Goal: Task Accomplishment & Management: Manage account settings

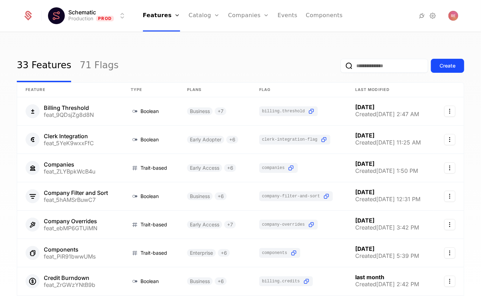
click at [103, 11] on html "Schematic Production Prod Features Features Flags Catalog Plans Add Ons Credits…" at bounding box center [240, 148] width 481 height 296
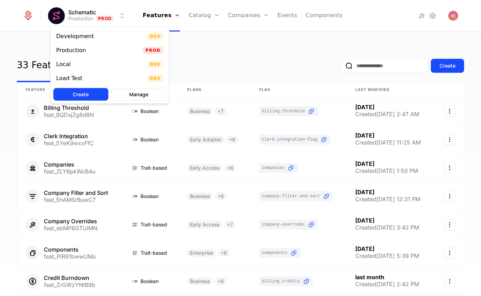
click at [85, 64] on div "Local Dev" at bounding box center [109, 64] width 118 height 14
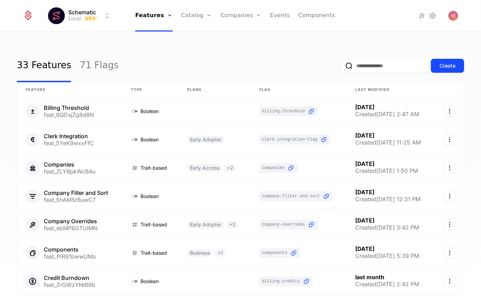
click at [431, 19] on icon at bounding box center [433, 16] width 8 height 8
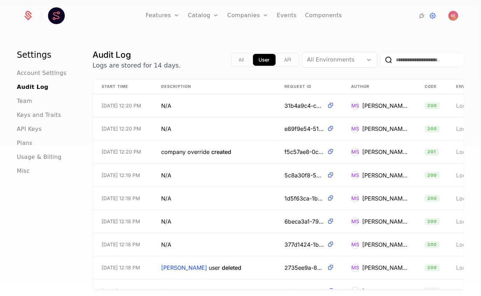
click at [418, 16] on icon at bounding box center [422, 16] width 8 height 8
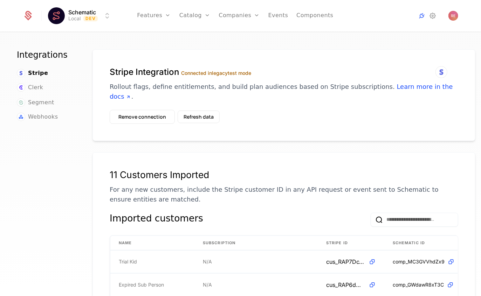
click at [433, 16] on icon at bounding box center [433, 16] width 8 height 8
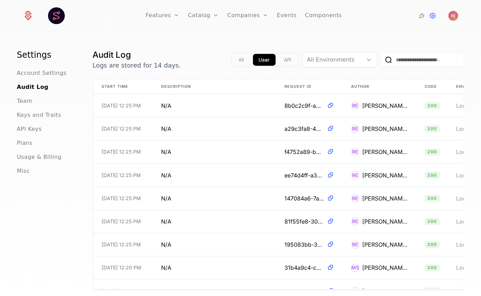
click at [27, 156] on span "Usage & Billing" at bounding box center [39, 157] width 45 height 8
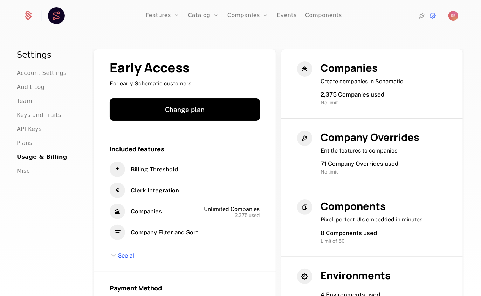
click at [26, 135] on ul "Account Settings Audit Log Team Keys and Traits API Keys Plans Usage & Billing …" at bounding box center [46, 122] width 59 height 107
click at [26, 134] on ul "Account Settings Audit Log Team Keys and Traits API Keys Plans Usage & Billing …" at bounding box center [46, 122] width 59 height 107
click at [27, 130] on span "API Keys" at bounding box center [29, 129] width 25 height 8
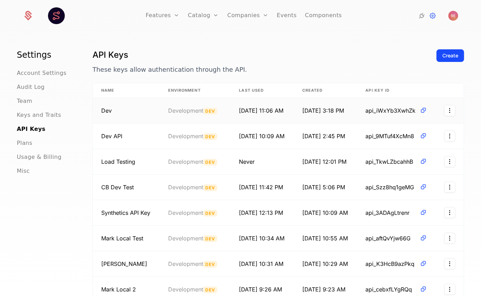
click at [427, 109] on icon at bounding box center [423, 110] width 7 height 7
click at [245, 21] on link "Companies" at bounding box center [247, 16] width 41 height 32
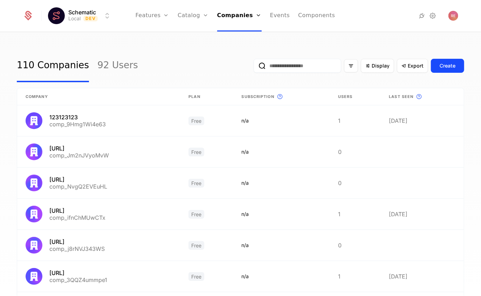
click at [159, 19] on link "Features" at bounding box center [153, 16] width 34 height 32
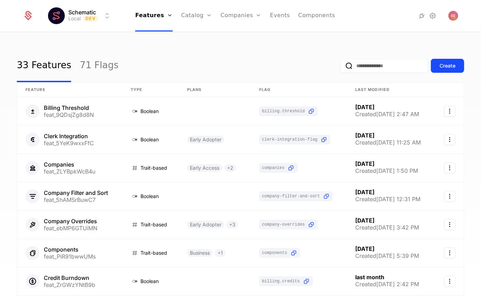
click at [192, 16] on link "Catalog" at bounding box center [196, 16] width 31 height 32
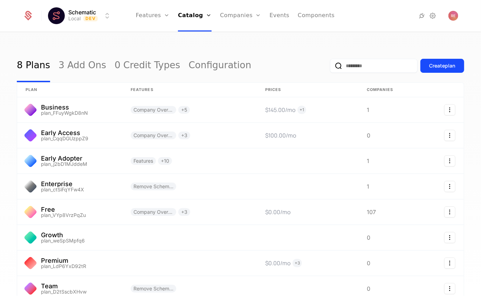
click at [239, 16] on link "Companies" at bounding box center [240, 16] width 41 height 32
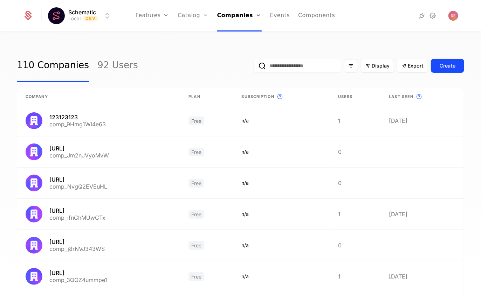
click at [190, 100] on th "Plan" at bounding box center [206, 96] width 53 height 17
click at [190, 96] on th "Plan" at bounding box center [206, 96] width 53 height 17
click at [408, 65] on span "Export" at bounding box center [416, 65] width 16 height 7
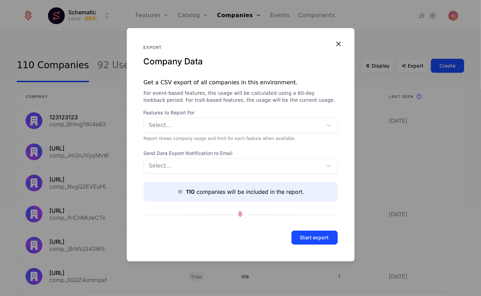
click at [341, 41] on icon "button" at bounding box center [338, 43] width 9 height 9
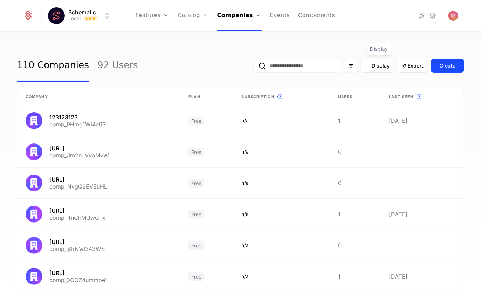
click at [383, 70] on div "Display" at bounding box center [377, 66] width 33 height 14
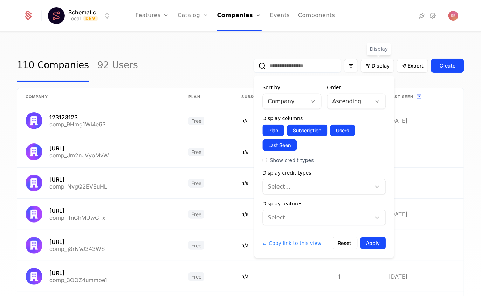
click at [290, 178] on div "Display credit types Select..." at bounding box center [324, 182] width 123 height 25
click at [286, 232] on div "Copy link to this view Reset Apply" at bounding box center [324, 240] width 123 height 19
click at [289, 226] on form "Sort by Company Order Ascending Display columns Plan Subscription Users Last Se…" at bounding box center [324, 167] width 123 height 166
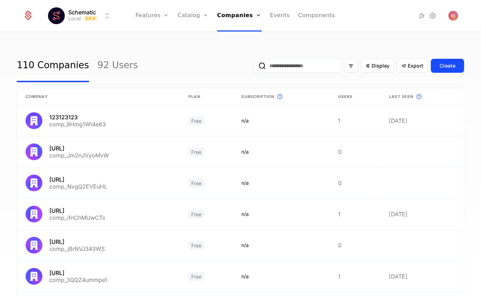
click at [194, 78] on div "110 Companies 92 Users Display Export Create" at bounding box center [240, 65] width 447 height 33
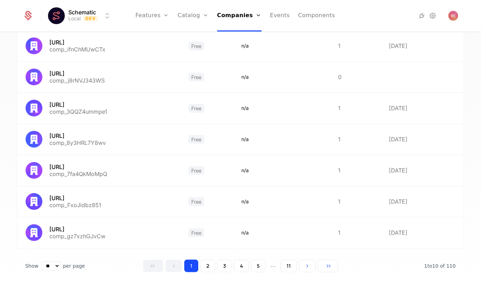
click at [226, 272] on button "3" at bounding box center [224, 266] width 15 height 13
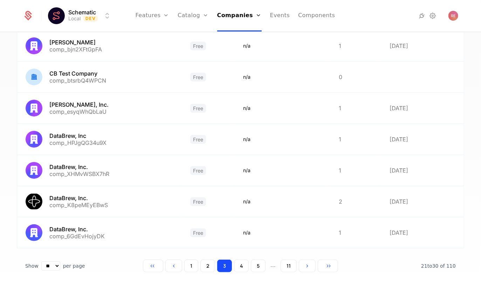
click at [189, 12] on link "Catalog" at bounding box center [193, 16] width 31 height 32
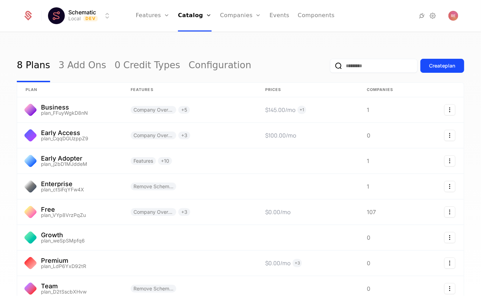
click at [151, 22] on link "Features" at bounding box center [153, 16] width 34 height 32
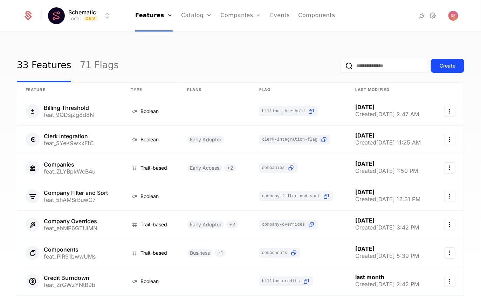
click at [201, 19] on link "Catalog" at bounding box center [196, 16] width 31 height 32
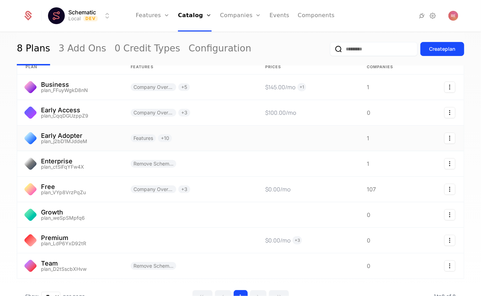
scroll to position [54, 0]
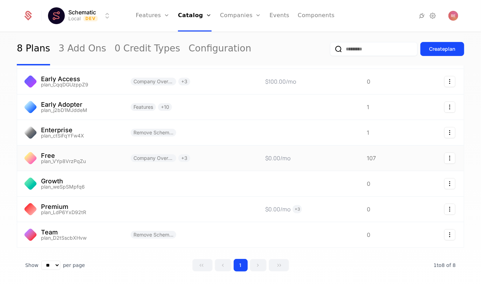
click at [69, 157] on link at bounding box center [69, 158] width 105 height 25
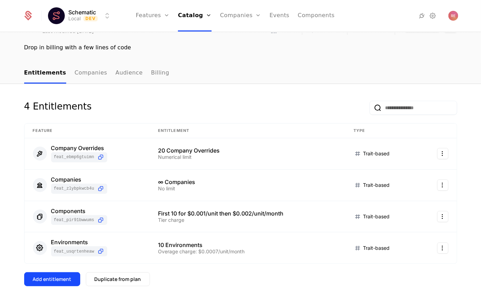
scroll to position [168, 0]
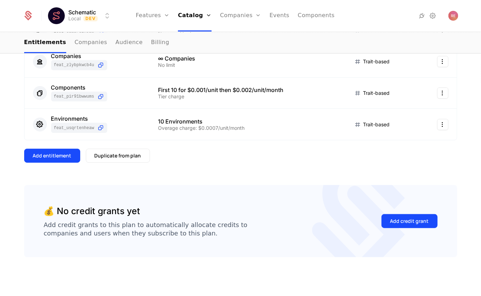
click at [49, 164] on div "4 Entitlements Feature Entitlement Type Company Overrides feat_ebMP6GTUiMN 20 C…" at bounding box center [240, 81] width 433 height 208
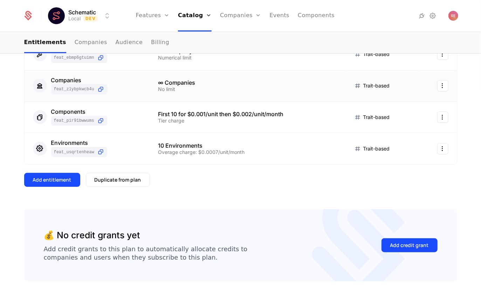
scroll to position [109, 0]
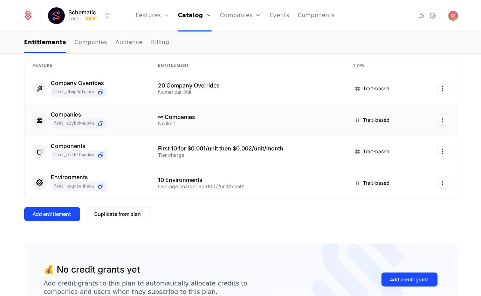
click at [109, 120] on div "Companies feat_ZLYBpkWcB4u" at bounding box center [87, 120] width 108 height 17
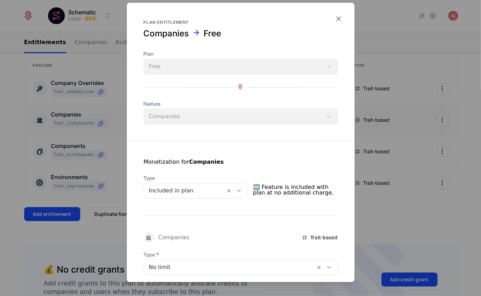
click at [337, 20] on icon "button" at bounding box center [338, 18] width 9 height 9
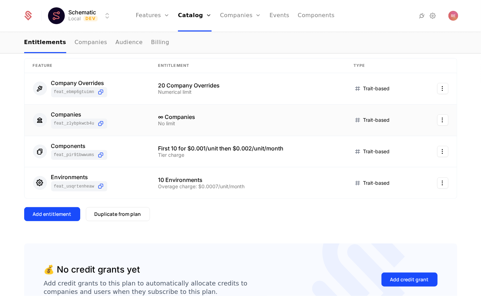
click at [196, 20] on link "Catalog" at bounding box center [195, 16] width 34 height 32
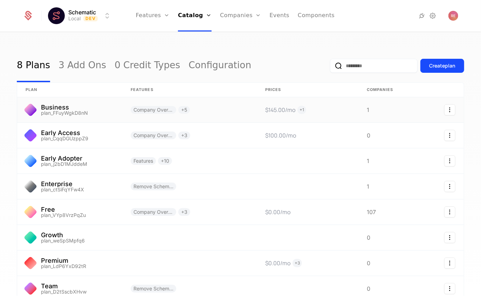
click at [134, 118] on link at bounding box center [189, 109] width 135 height 25
click at [64, 211] on link at bounding box center [69, 212] width 105 height 25
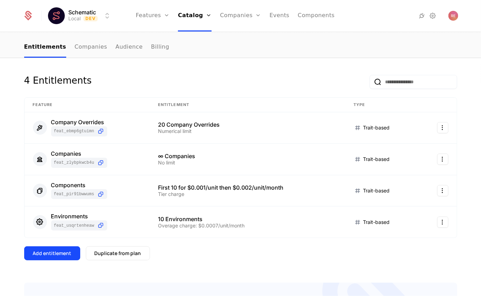
scroll to position [67, 0]
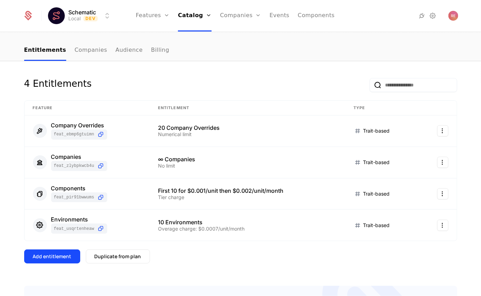
click at [91, 60] on link "Companies" at bounding box center [91, 50] width 33 height 21
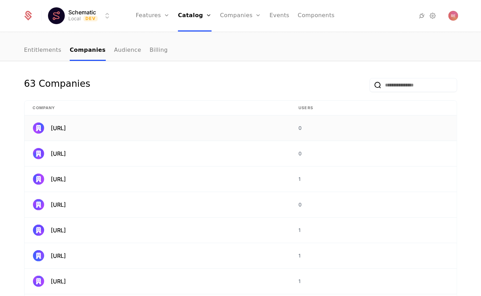
click at [90, 129] on div "[URL]" at bounding box center [157, 128] width 249 height 11
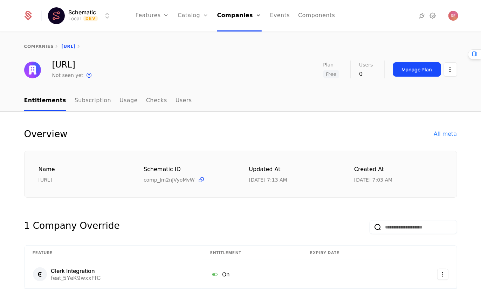
click at [451, 69] on html "Schematic Local Dev Features Features Flags Catalog Plans Add Ons Credits Confi…" at bounding box center [240, 148] width 481 height 296
click at [409, 94] on div "Edit company" at bounding box center [416, 90] width 43 height 10
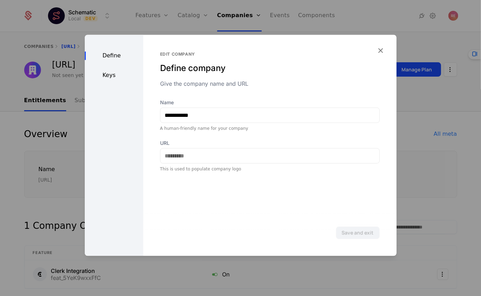
click at [111, 74] on div "Keys" at bounding box center [114, 75] width 59 height 8
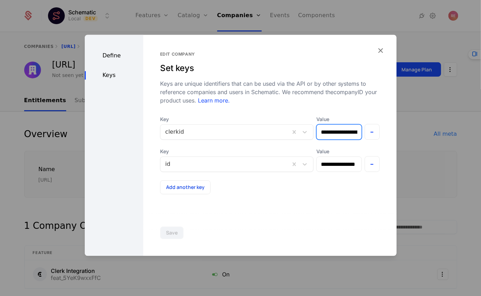
click at [331, 135] on input "**********" at bounding box center [339, 132] width 45 height 15
click at [376, 49] on icon "button" at bounding box center [380, 50] width 9 height 9
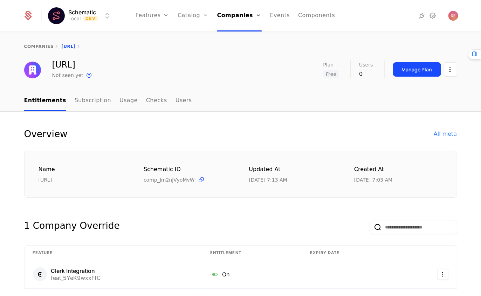
click at [119, 101] on link "Usage" at bounding box center [128, 101] width 18 height 21
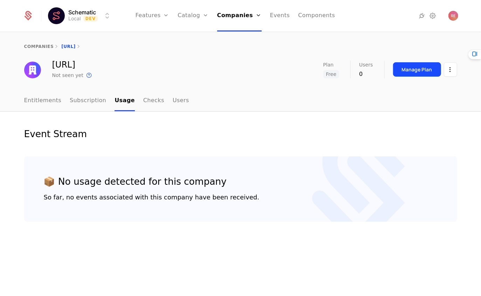
click at [40, 105] on link "Entitlements" at bounding box center [42, 101] width 37 height 21
click at [36, 97] on link "Entitlements" at bounding box center [42, 101] width 37 height 21
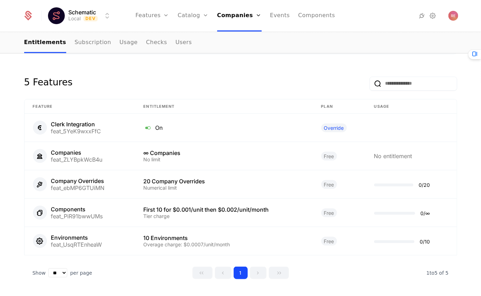
scroll to position [444, 0]
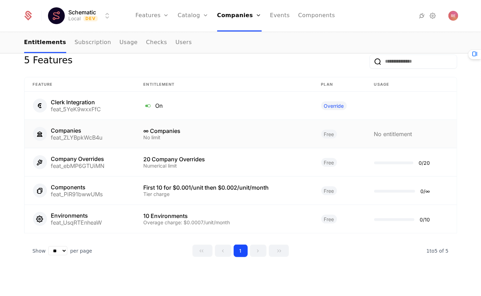
click at [85, 135] on div "feat_ZLYBpkWcB4u" at bounding box center [77, 138] width 52 height 6
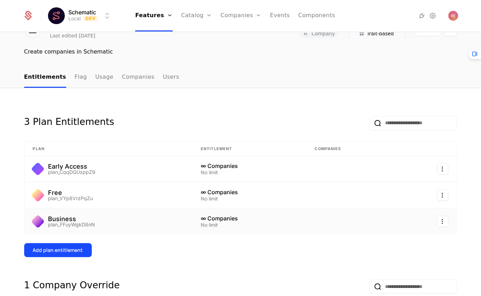
scroll to position [44, 0]
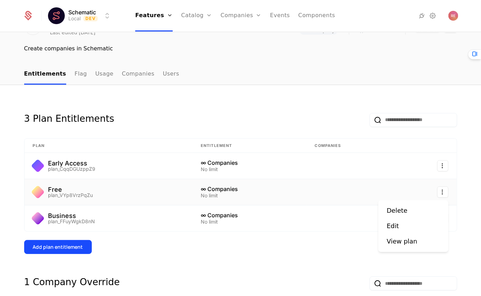
click at [439, 191] on html "Schematic Local Dev Features Features Flags Catalog Plans Add Ons Credits Confi…" at bounding box center [240, 148] width 481 height 296
click at [396, 223] on div "Edit" at bounding box center [393, 226] width 12 height 10
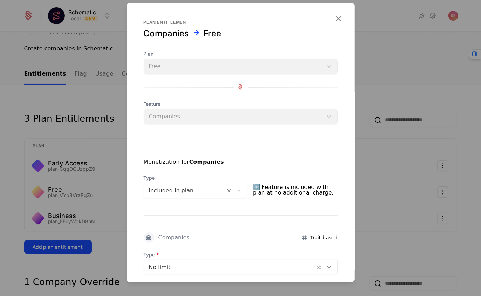
scroll to position [71, 0]
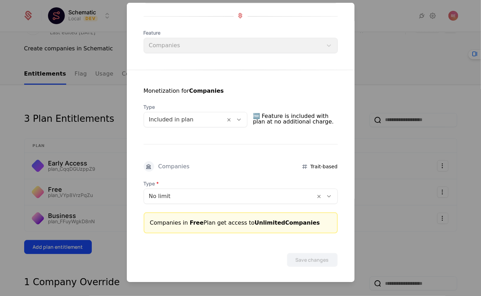
click at [448, 75] on div at bounding box center [240, 148] width 481 height 296
click at [448, 75] on nav "Entitlements Flag Usage Companies Users" at bounding box center [240, 74] width 433 height 21
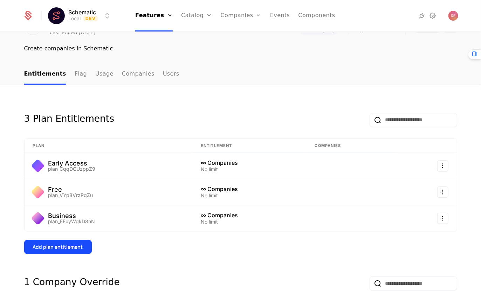
scroll to position [0, 0]
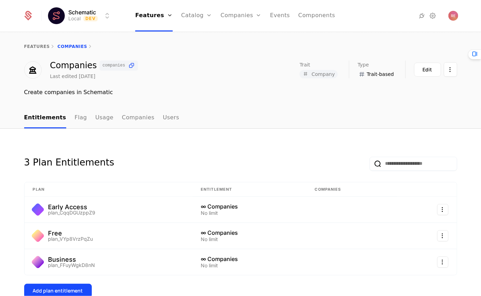
click at [433, 19] on icon at bounding box center [433, 16] width 8 height 8
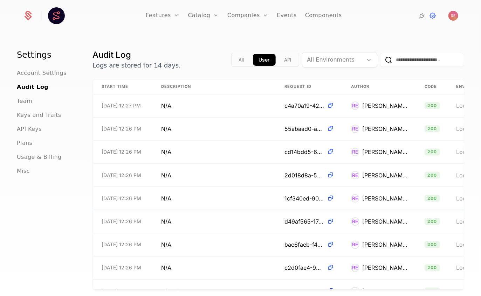
click at [28, 129] on span "API Keys" at bounding box center [29, 129] width 25 height 8
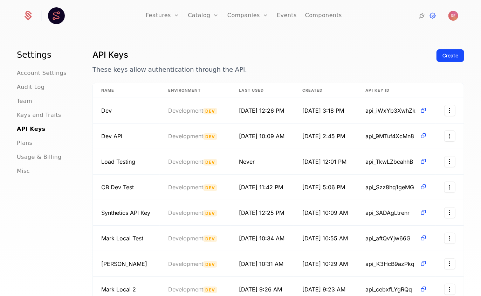
click at [421, 57] on h1 "API Keys" at bounding box center [262, 54] width 338 height 11
click at [453, 51] on button "Create" at bounding box center [451, 55] width 28 height 13
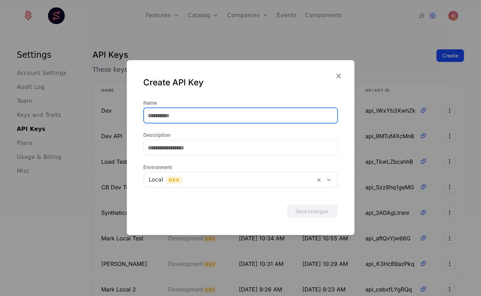
click at [189, 123] on div at bounding box center [241, 115] width 194 height 15
type input "********"
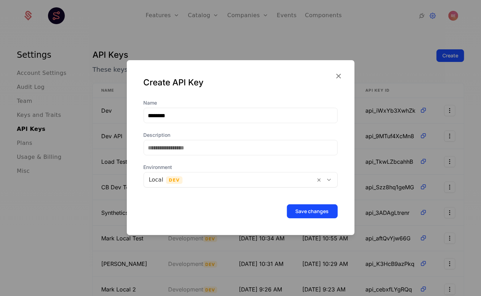
click at [293, 208] on button "Save changes" at bounding box center [312, 212] width 51 height 14
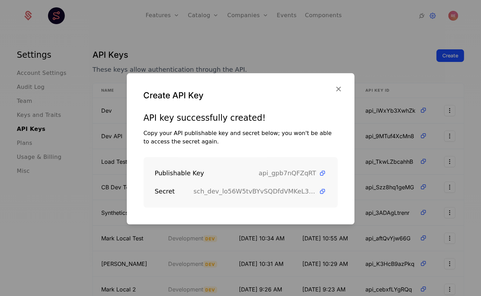
click at [323, 192] on icon at bounding box center [322, 191] width 7 height 7
click at [309, 32] on div at bounding box center [240, 148] width 481 height 296
